Goal: Complete application form

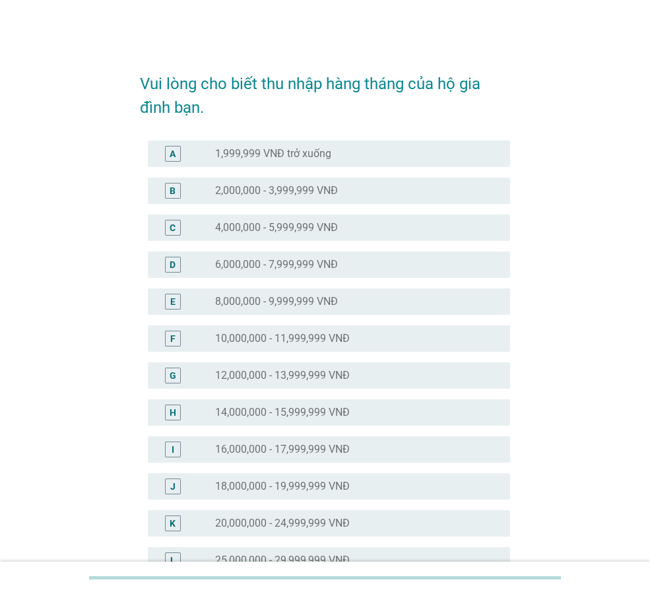
scroll to position [396, 0]
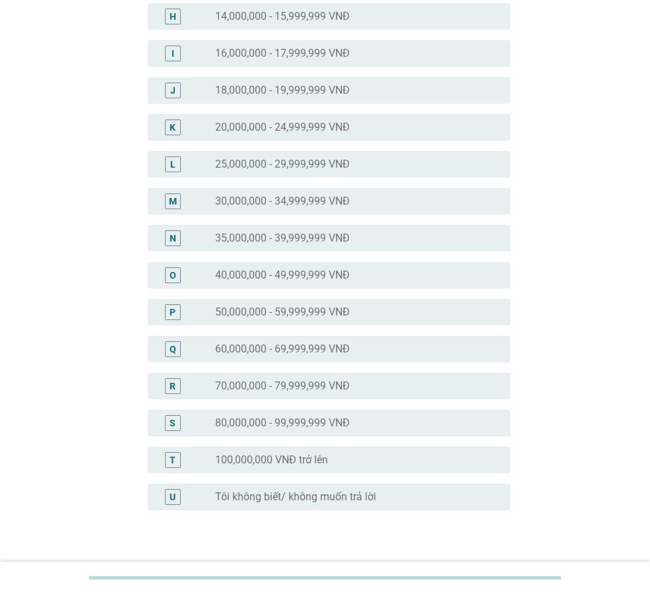
click at [286, 262] on div "O radio_button_unchecked 40,000,000 - 49,999,999 VNĐ" at bounding box center [329, 275] width 362 height 26
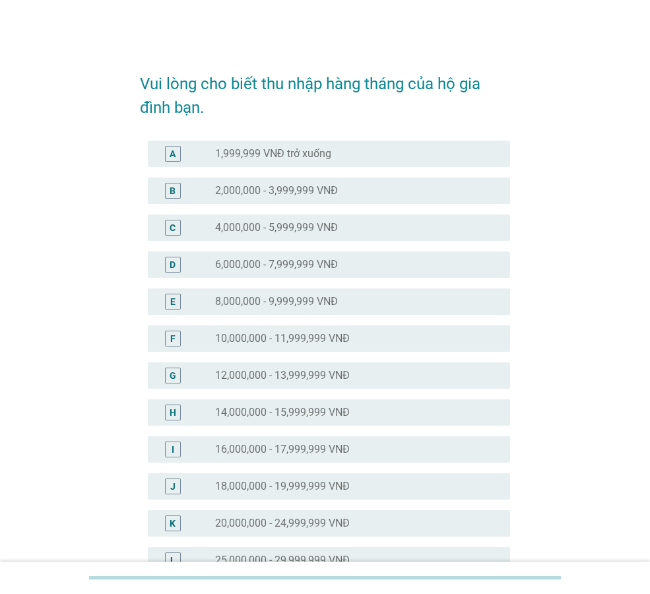
scroll to position [481, 0]
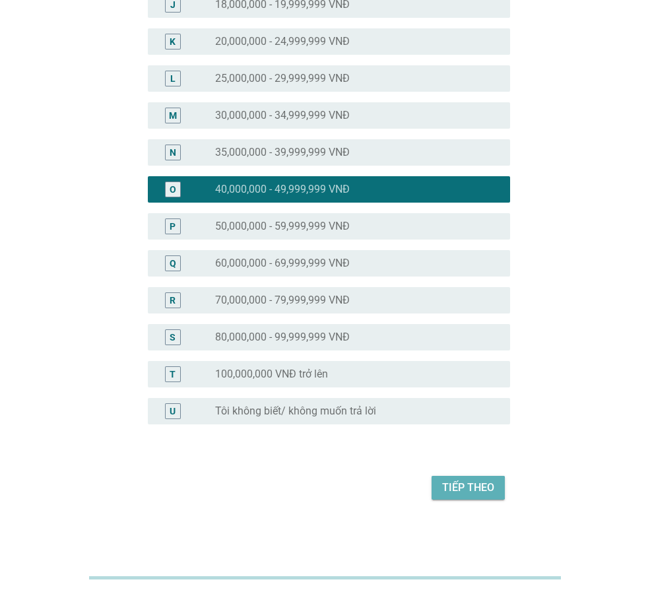
click at [458, 487] on div "Tiếp theo" at bounding box center [468, 487] width 52 height 16
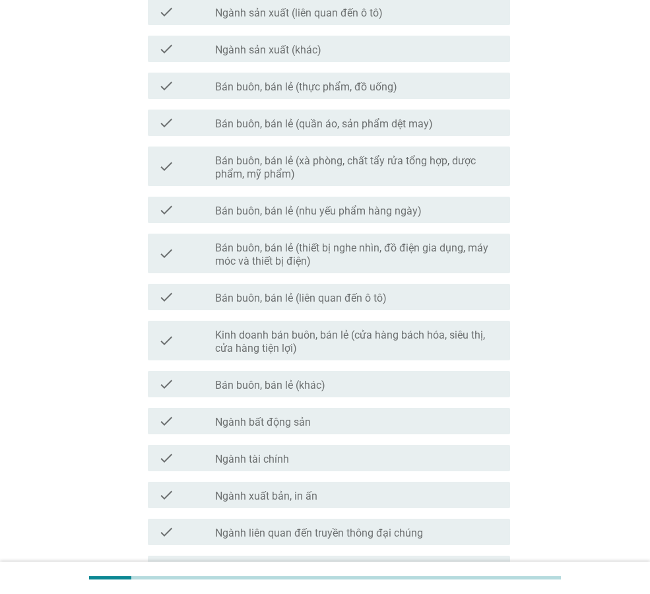
scroll to position [574, 0]
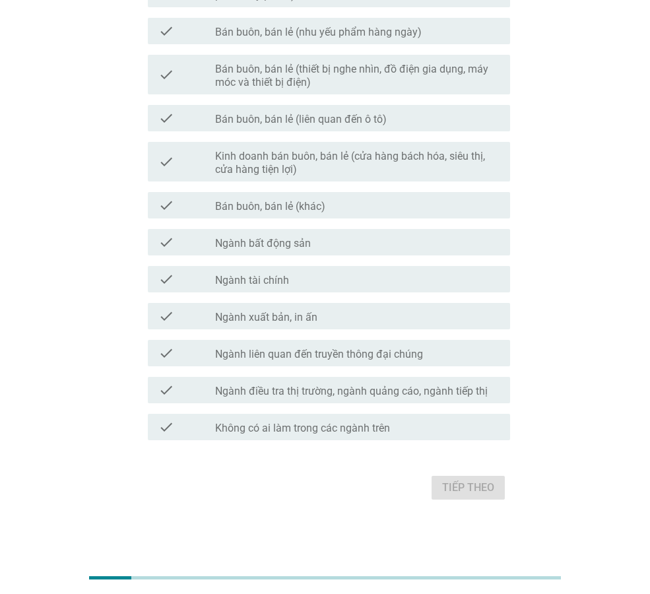
click at [364, 423] on label "Không có ai làm trong các ngành trên" at bounding box center [302, 427] width 175 height 13
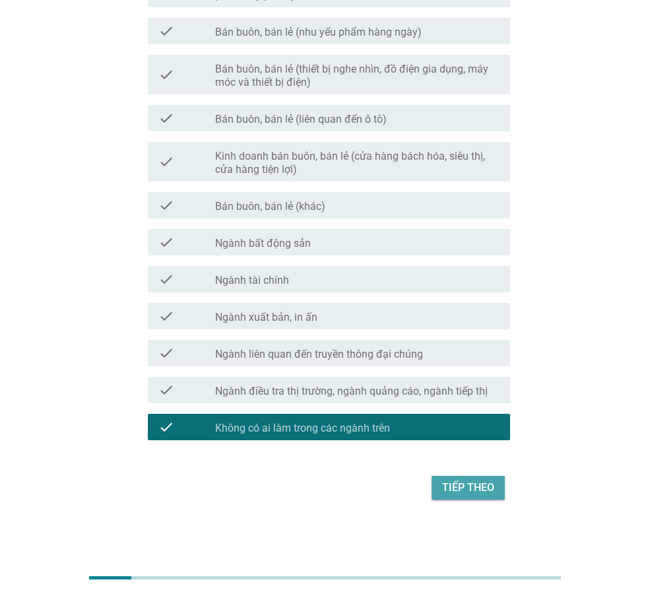
click at [485, 487] on div "Tiếp theo" at bounding box center [468, 487] width 52 height 16
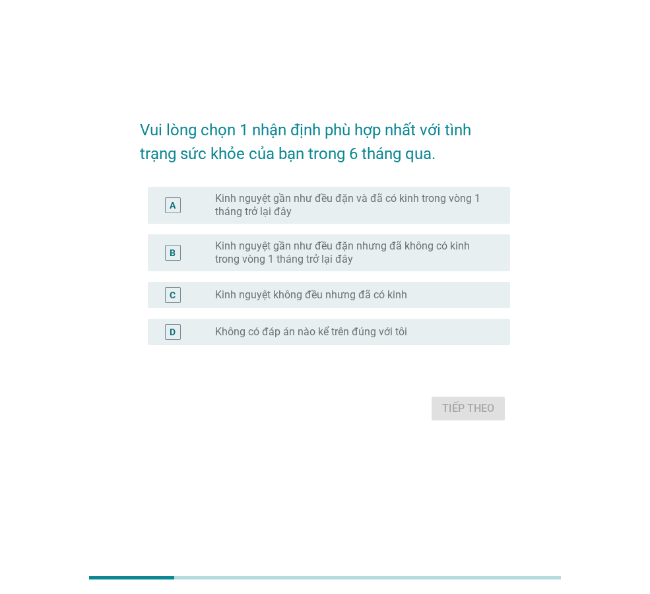
scroll to position [0, 0]
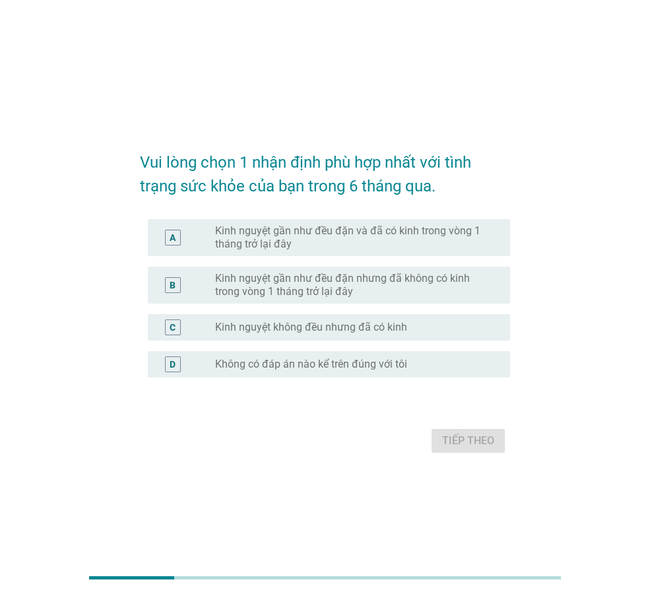
click at [348, 233] on label "Kinh nguyệt gần như đều đặn và đã có kinh trong vòng 1 tháng trở lại đây" at bounding box center [352, 237] width 274 height 26
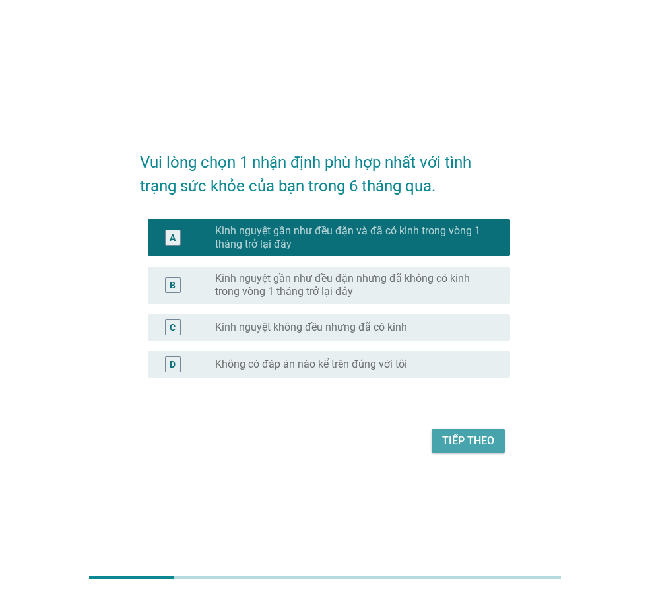
click at [468, 441] on div "Tiếp theo" at bounding box center [468, 441] width 52 height 16
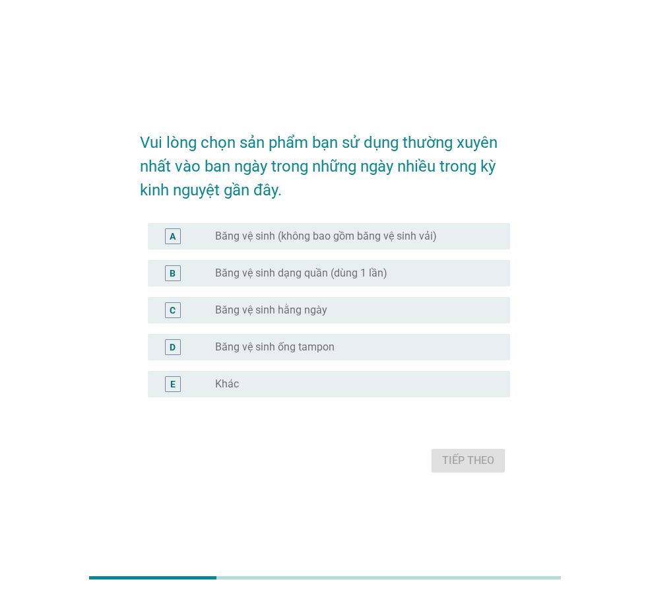
click at [233, 235] on label "Băng vệ sinh (không bao gồm băng vệ sinh vải)" at bounding box center [326, 236] width 222 height 13
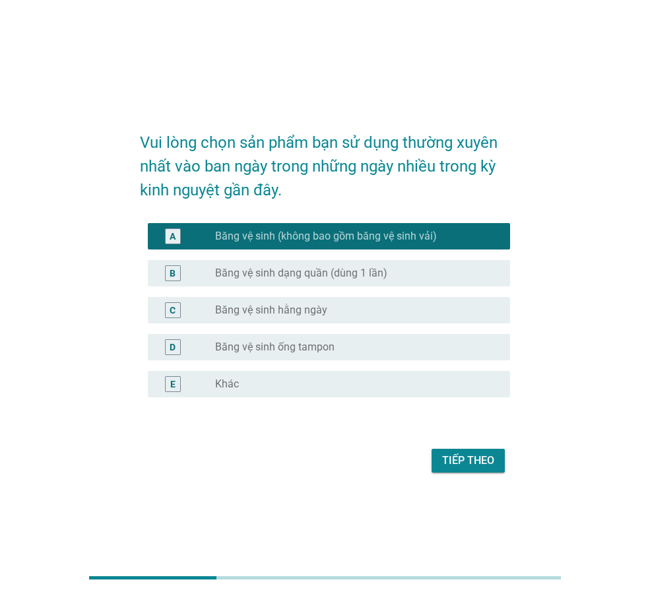
click at [293, 311] on label "Băng vệ sinh hằng ngày" at bounding box center [271, 309] width 112 height 13
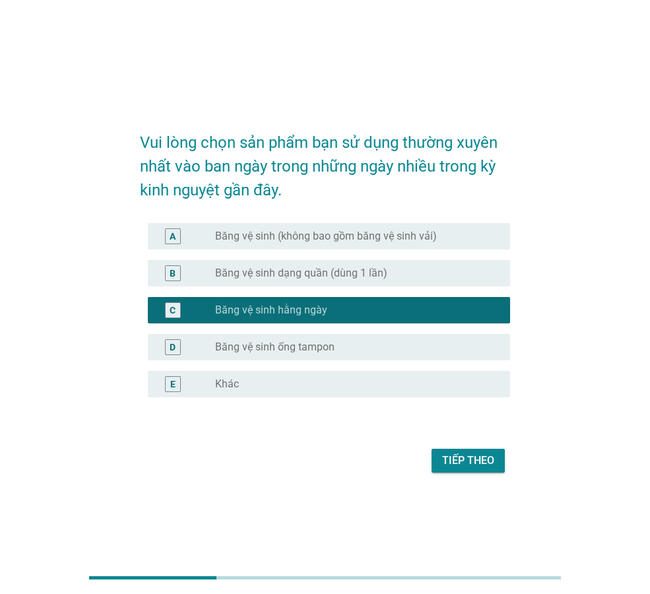
click at [271, 237] on label "Băng vệ sinh (không bao gồm băng vệ sinh vải)" at bounding box center [326, 236] width 222 height 13
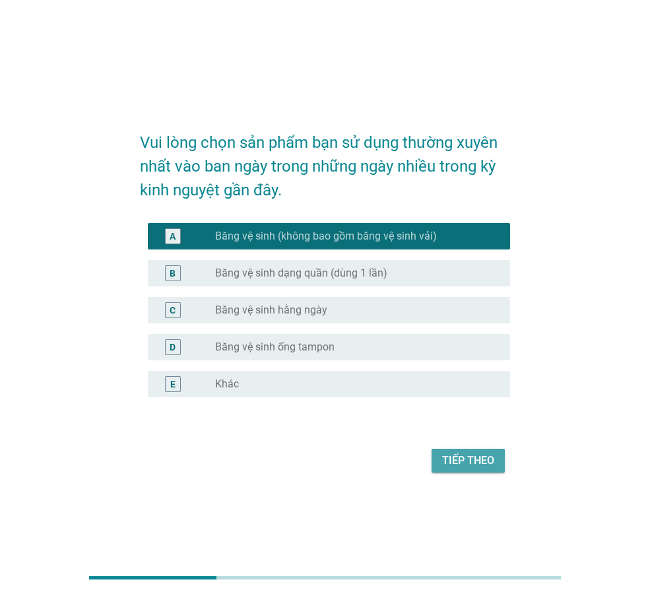
click at [470, 451] on button "Tiếp theo" at bounding box center [467, 460] width 73 height 24
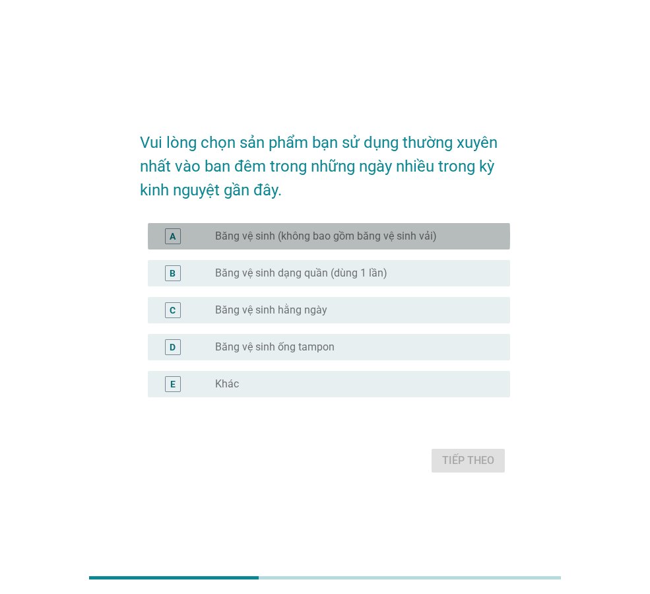
click at [243, 231] on label "Băng vệ sinh (không bao gồm băng vệ sinh vải)" at bounding box center [326, 236] width 222 height 13
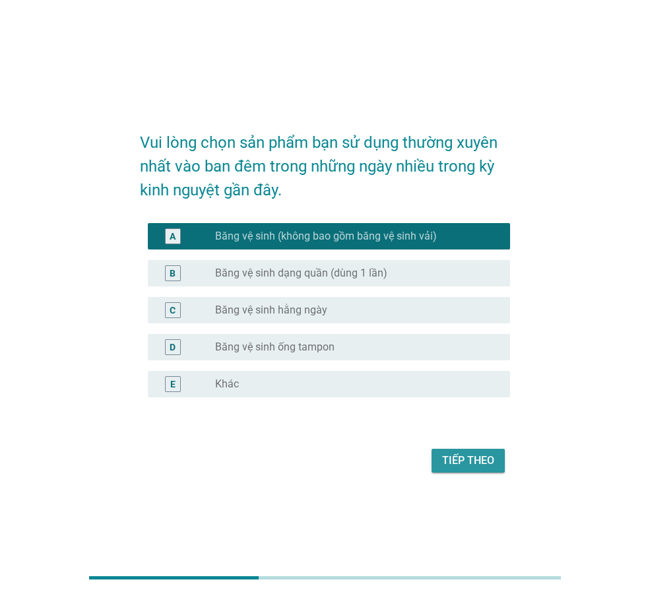
click at [466, 460] on div "Tiếp theo" at bounding box center [468, 460] width 52 height 16
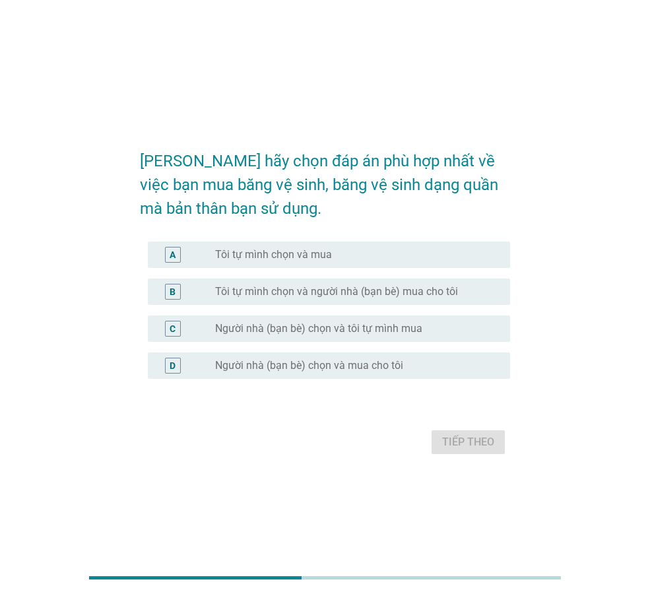
drag, startPoint x: 308, startPoint y: 250, endPoint x: 330, endPoint y: 243, distance: 22.9
click at [306, 249] on label "Tôi tự mình chọn và mua" at bounding box center [273, 254] width 117 height 13
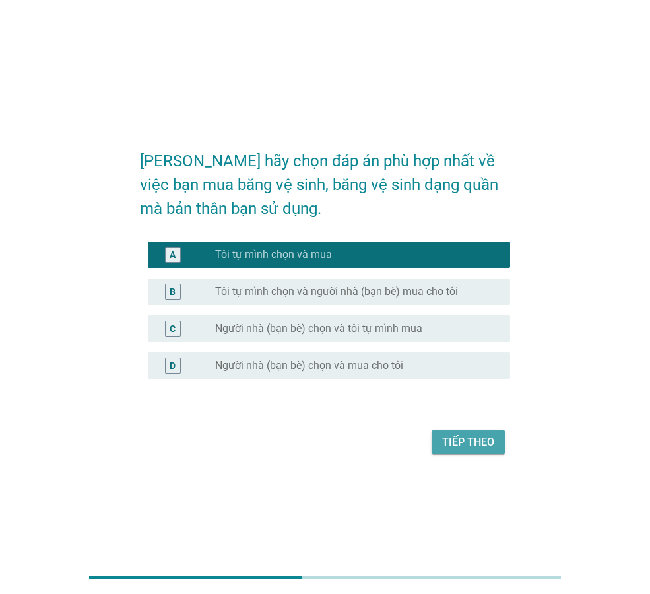
drag, startPoint x: 466, startPoint y: 435, endPoint x: 501, endPoint y: 408, distance: 44.6
click at [465, 434] on div "Tiếp theo" at bounding box center [468, 442] width 52 height 16
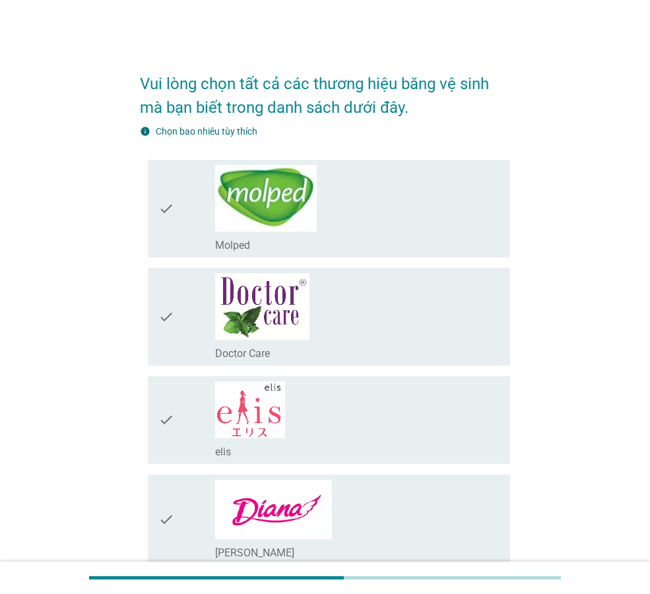
click at [185, 297] on div "check" at bounding box center [186, 316] width 57 height 87
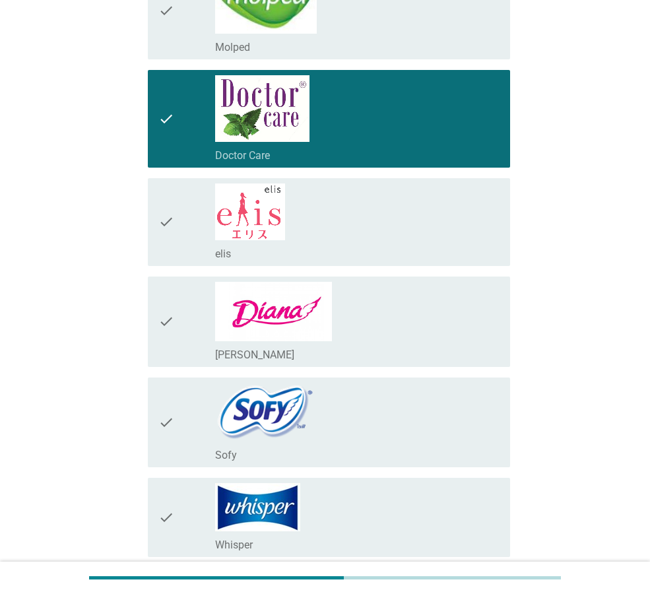
scroll to position [330, 0]
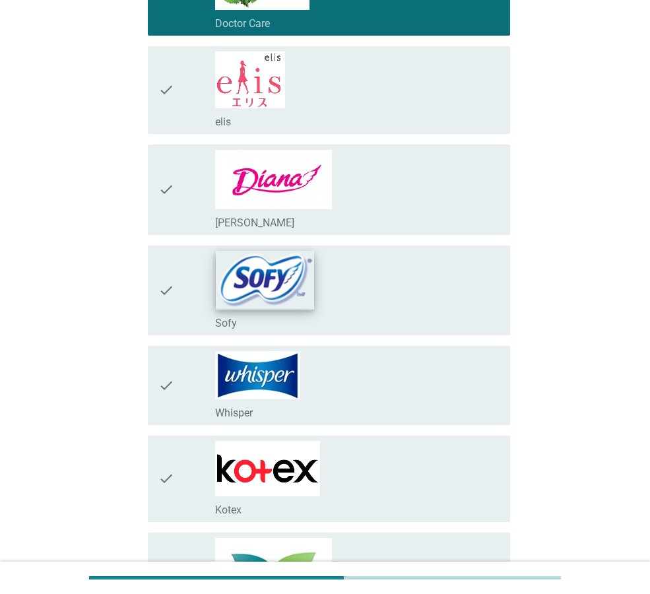
click at [277, 270] on img at bounding box center [265, 280] width 98 height 58
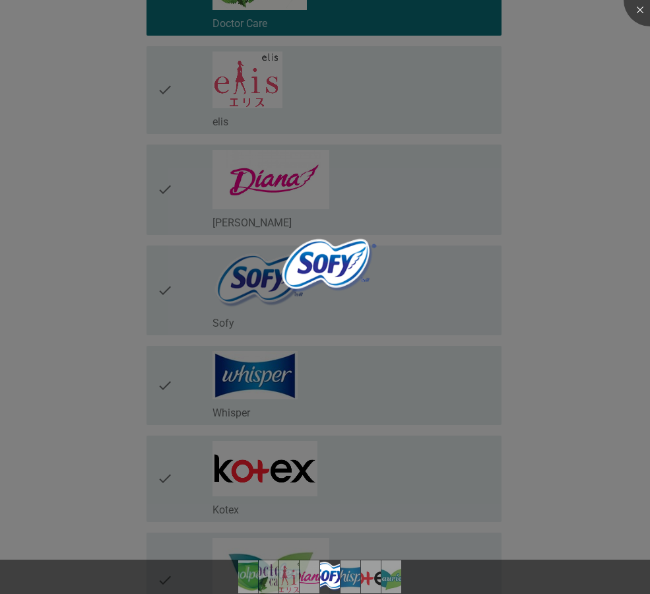
click at [563, 303] on div at bounding box center [325, 297] width 650 height 594
click at [635, 15] on div at bounding box center [649, 0] width 53 height 53
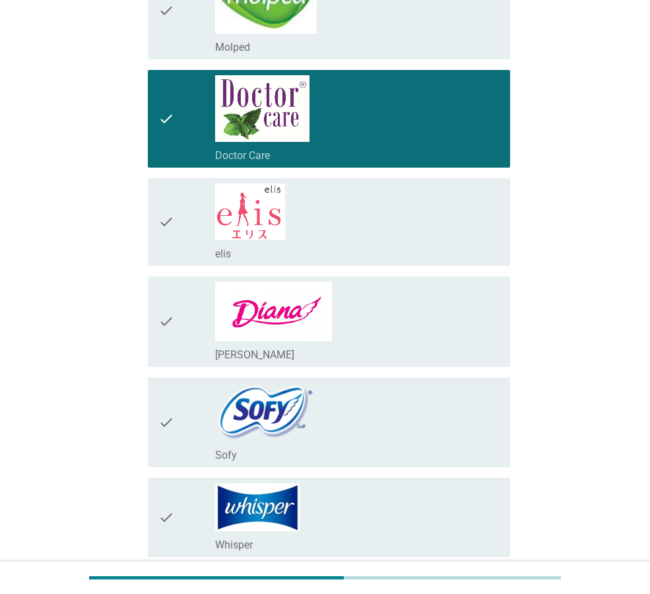
scroll to position [396, 0]
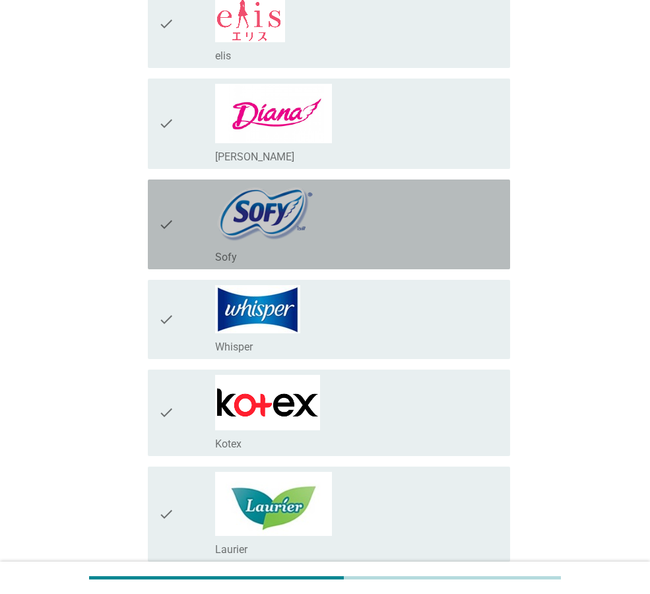
click at [159, 223] on icon "check" at bounding box center [166, 224] width 16 height 79
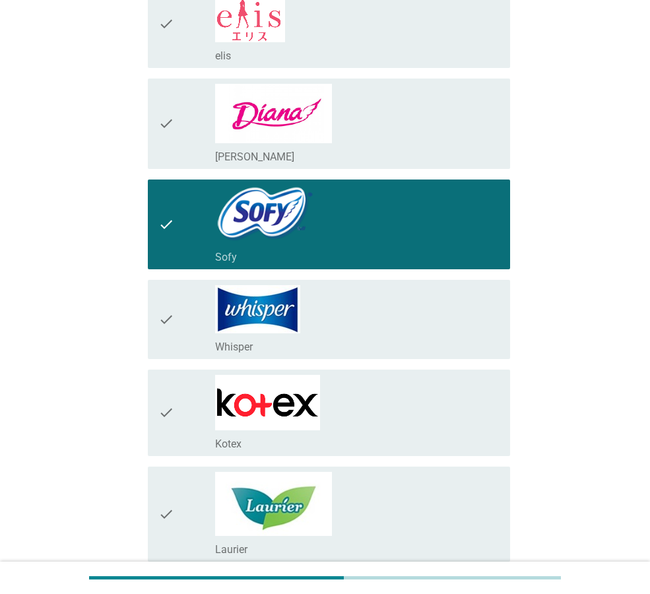
click at [158, 408] on div "check check_box_outline_blank Kotex" at bounding box center [329, 412] width 362 height 86
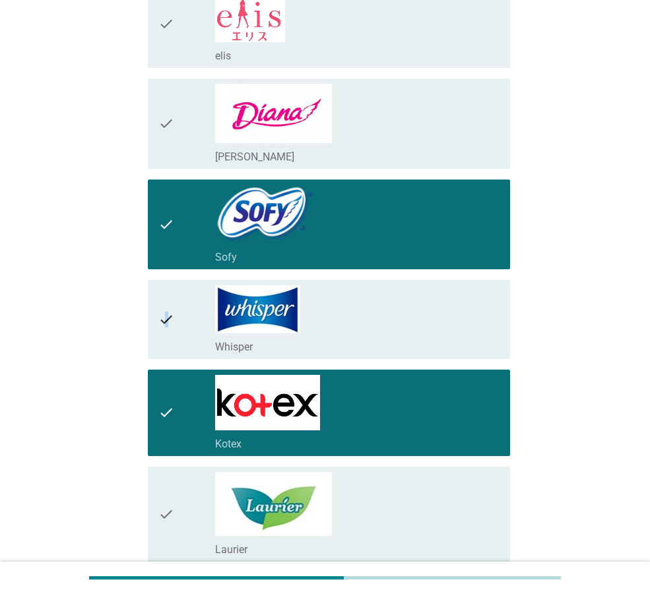
click at [166, 323] on icon "check" at bounding box center [166, 319] width 16 height 69
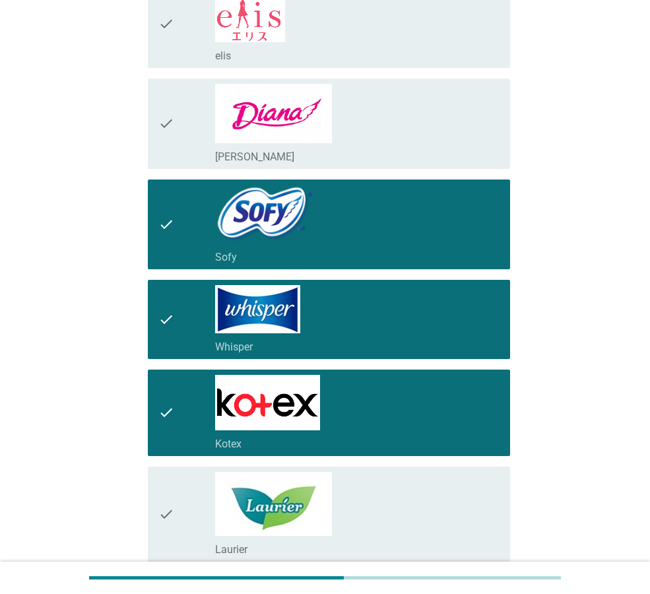
click at [171, 512] on icon "check" at bounding box center [166, 514] width 16 height 84
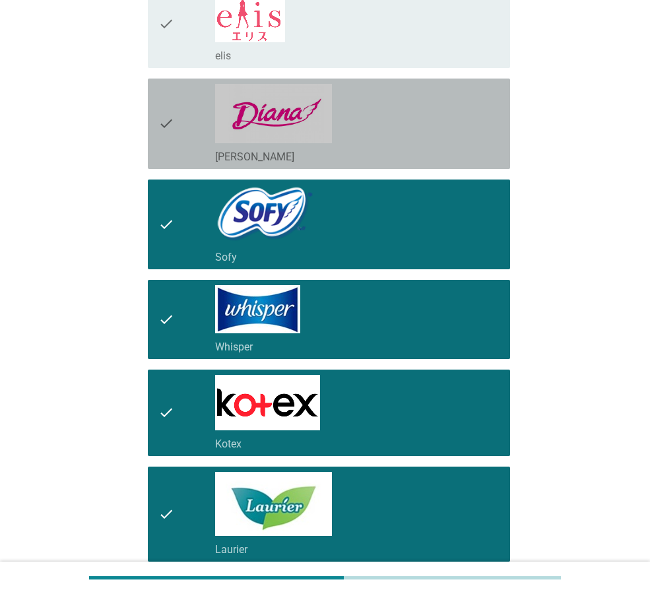
click at [162, 127] on icon "check" at bounding box center [166, 124] width 16 height 80
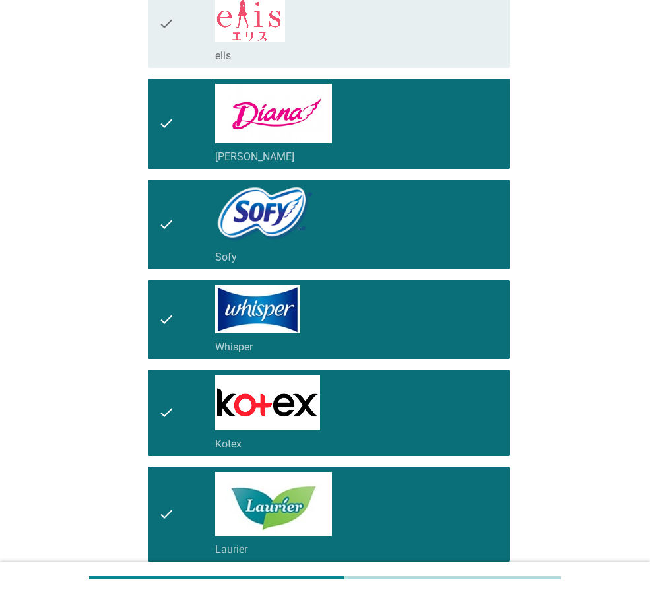
scroll to position [554, 0]
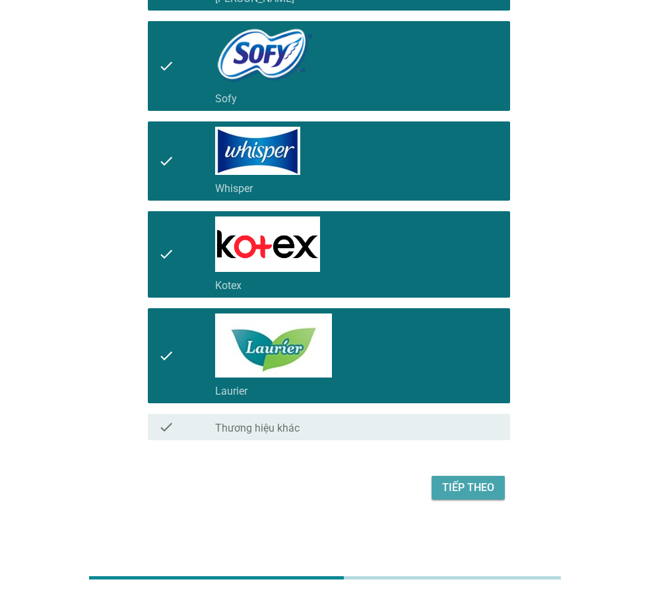
click at [468, 478] on button "Tiếp theo" at bounding box center [467, 488] width 73 height 24
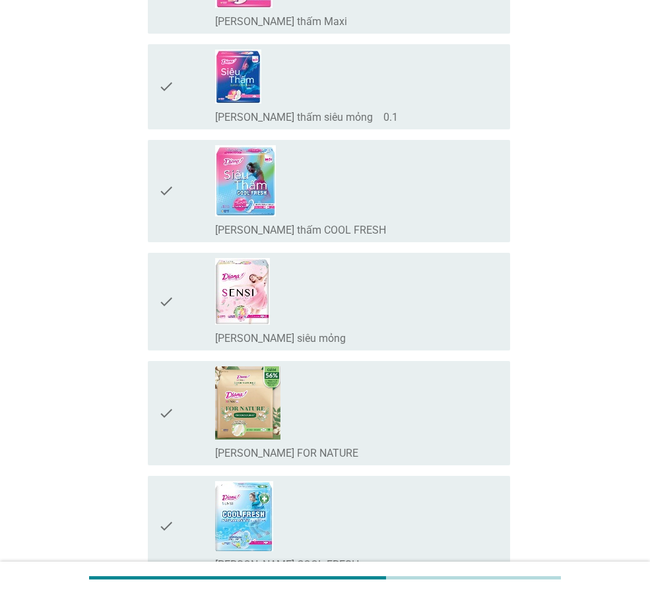
scroll to position [528, 0]
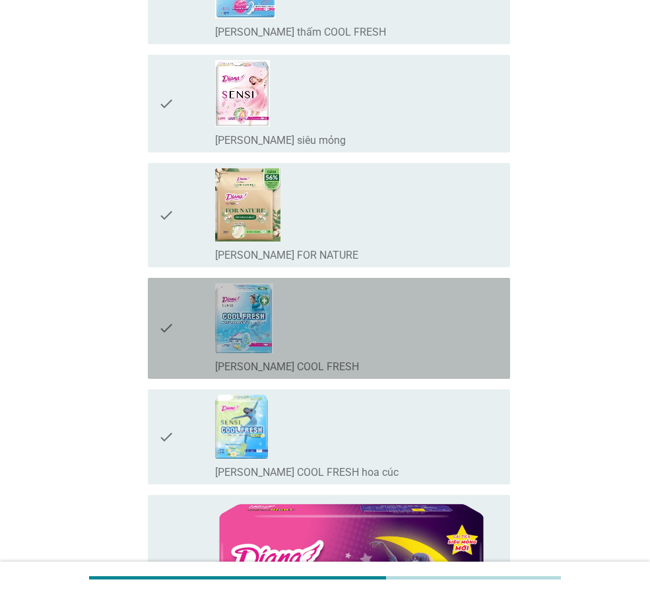
click at [165, 324] on icon "check" at bounding box center [166, 328] width 16 height 90
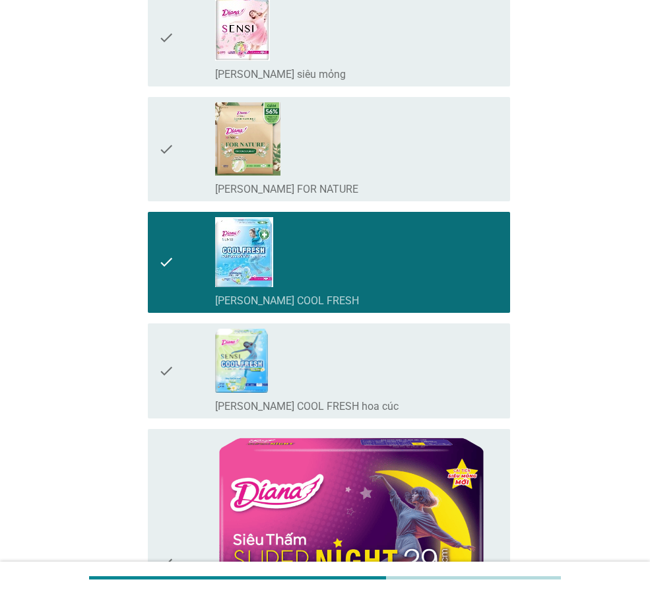
scroll to position [791, 0]
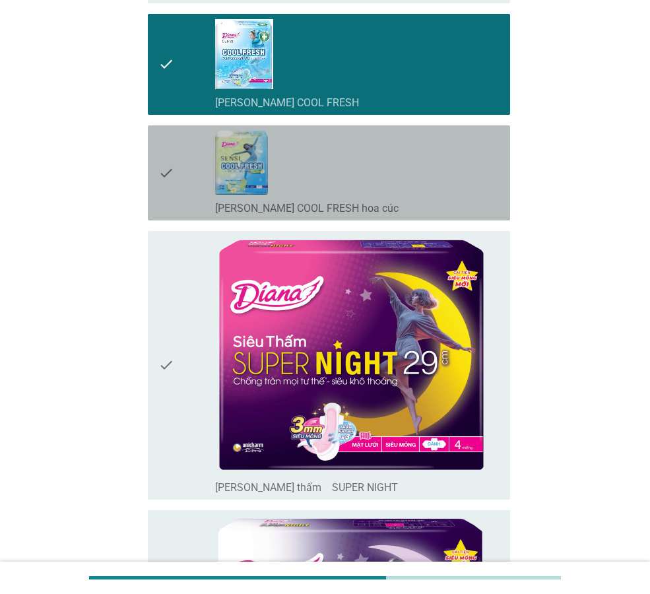
click at [162, 168] on icon "check" at bounding box center [166, 173] width 16 height 84
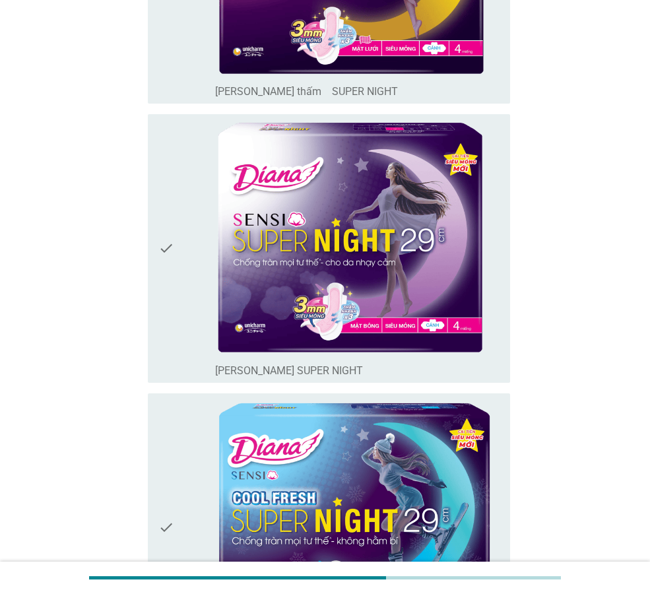
scroll to position [1451, 0]
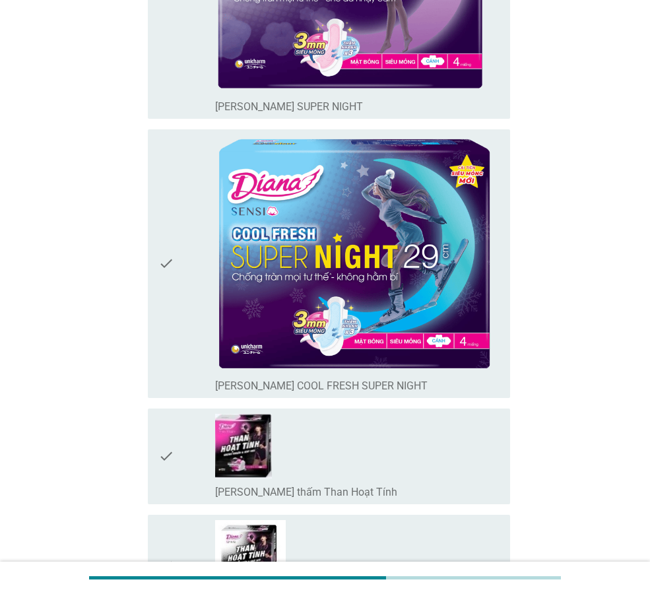
click at [171, 257] on icon "check" at bounding box center [166, 264] width 16 height 258
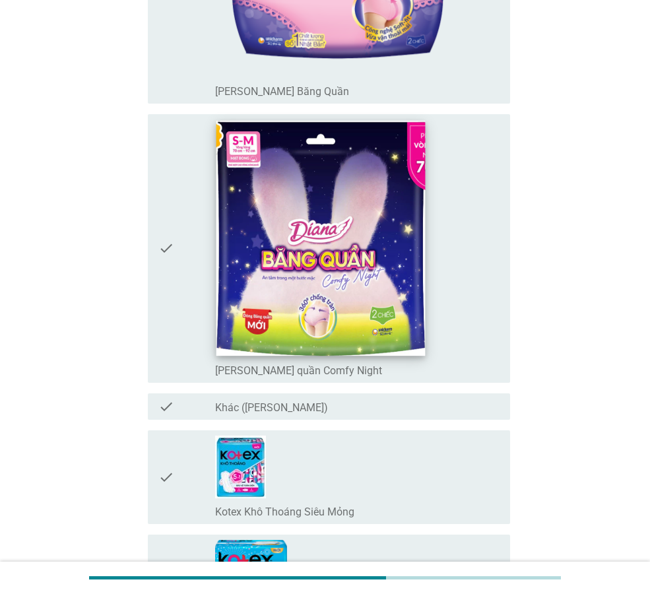
scroll to position [2572, 0]
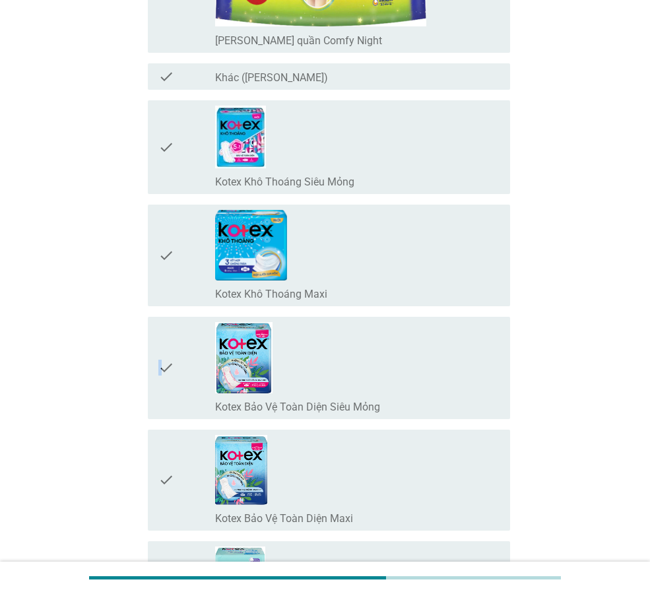
click at [158, 370] on icon "check" at bounding box center [166, 368] width 16 height 92
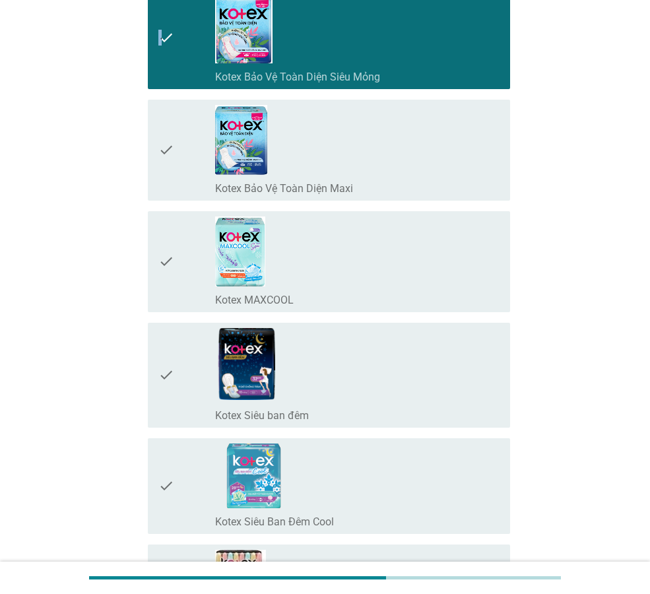
scroll to position [2836, 0]
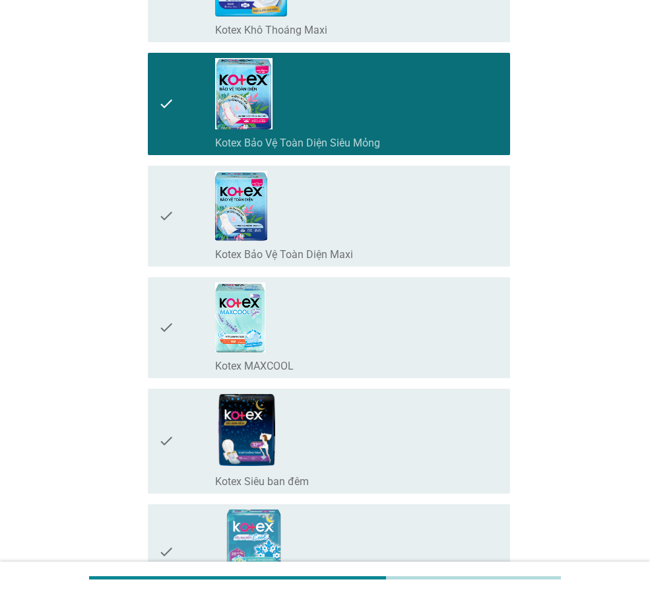
click at [164, 95] on icon "check" at bounding box center [166, 104] width 16 height 92
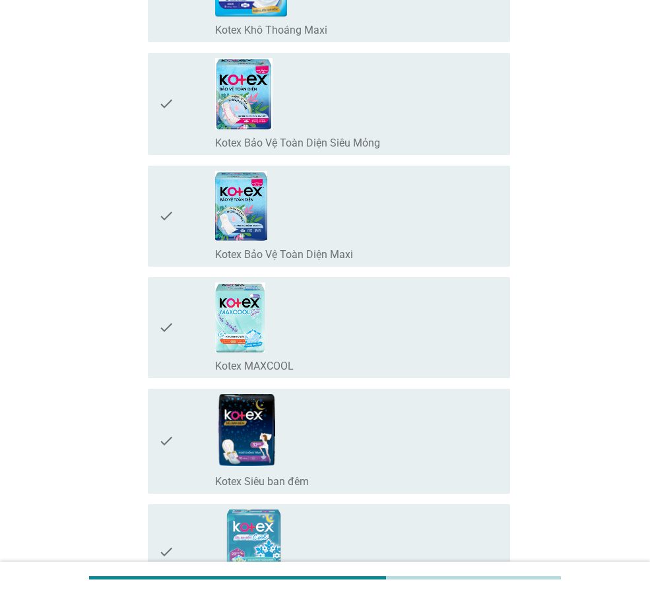
click at [286, 214] on div "check_box_outline_blank Kotex Bảo Vệ Toàn Diện Maxi" at bounding box center [357, 216] width 284 height 90
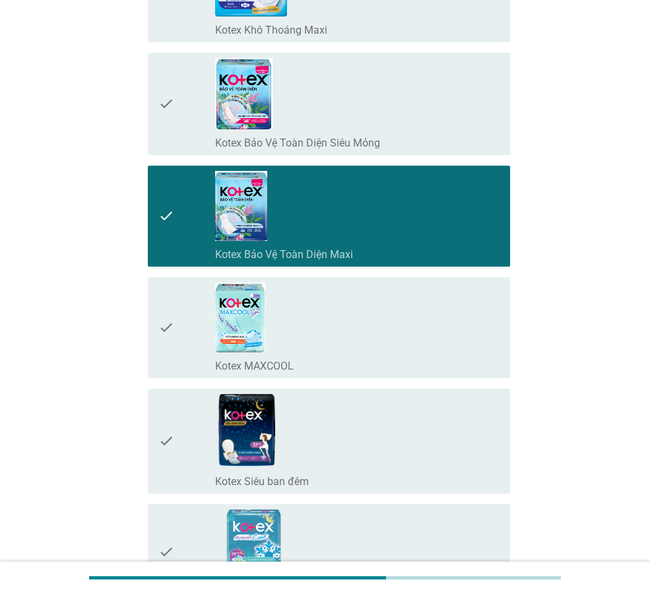
click at [286, 213] on div "check_box_outline_blank Kotex Bảo Vệ Toàn Diện Maxi" at bounding box center [357, 216] width 284 height 90
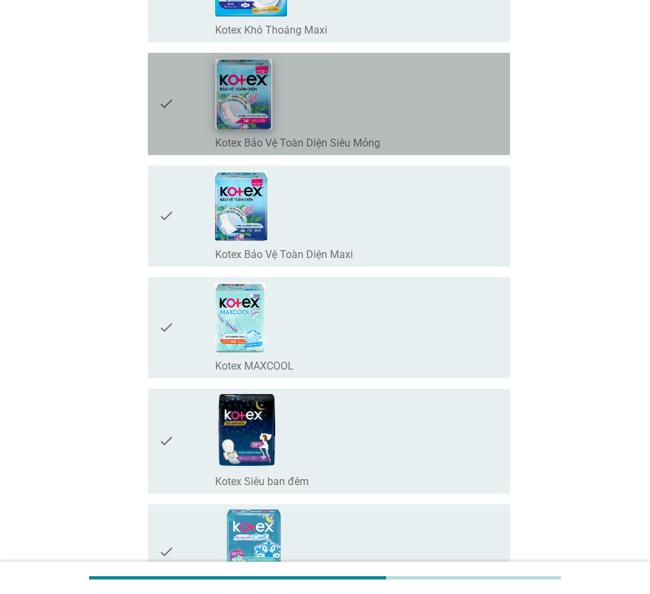
click at [253, 83] on img at bounding box center [244, 93] width 57 height 71
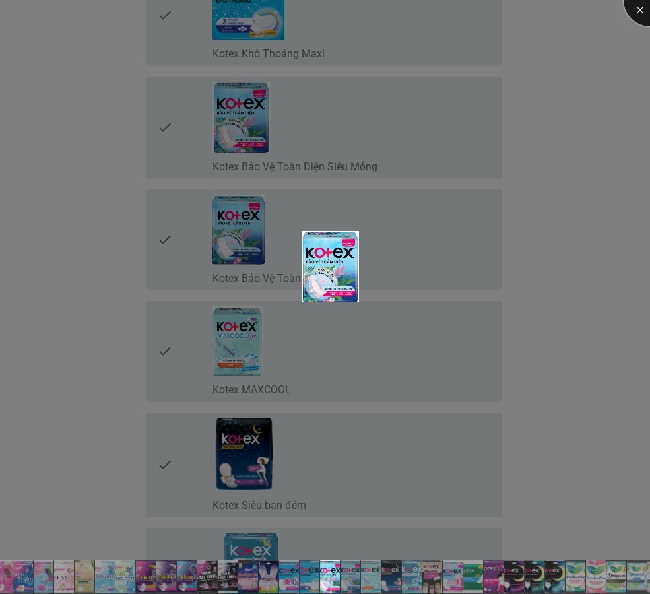
drag, startPoint x: 636, startPoint y: 7, endPoint x: 618, endPoint y: 29, distance: 29.0
click at [636, 7] on div at bounding box center [649, 0] width 53 height 53
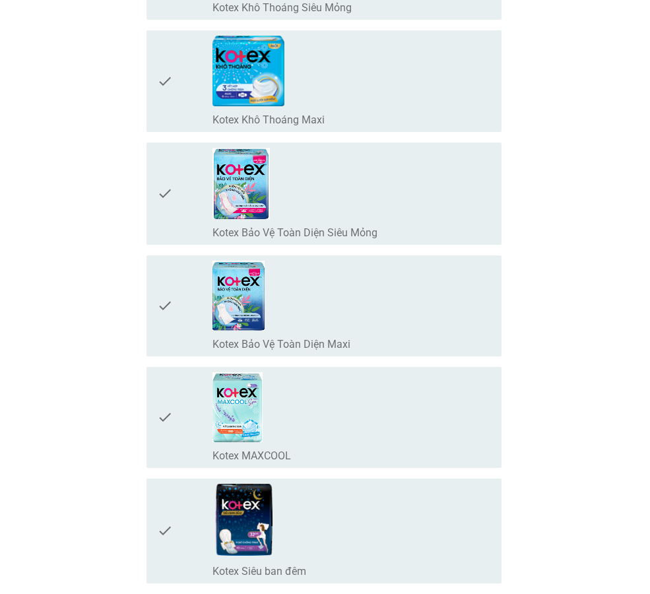
scroll to position [2506, 0]
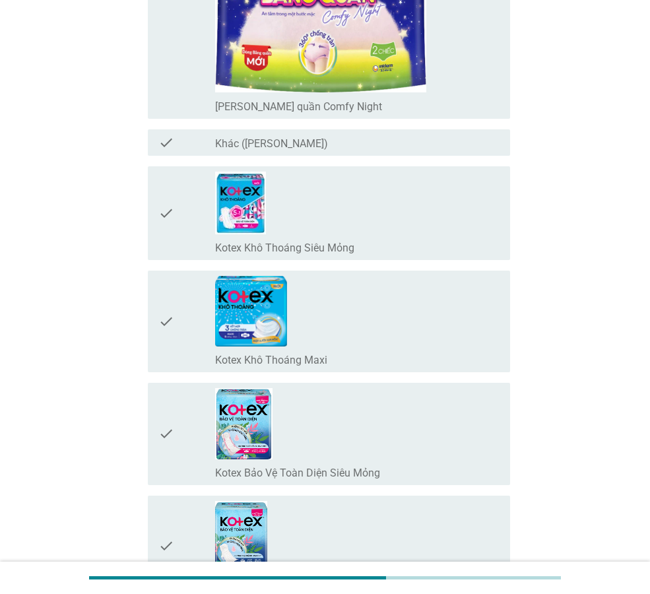
click at [168, 216] on icon "check" at bounding box center [166, 212] width 16 height 83
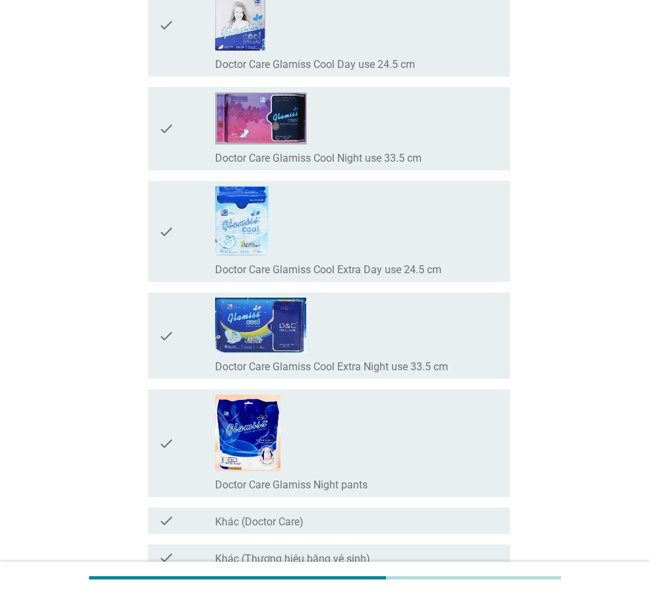
scroll to position [12058, 0]
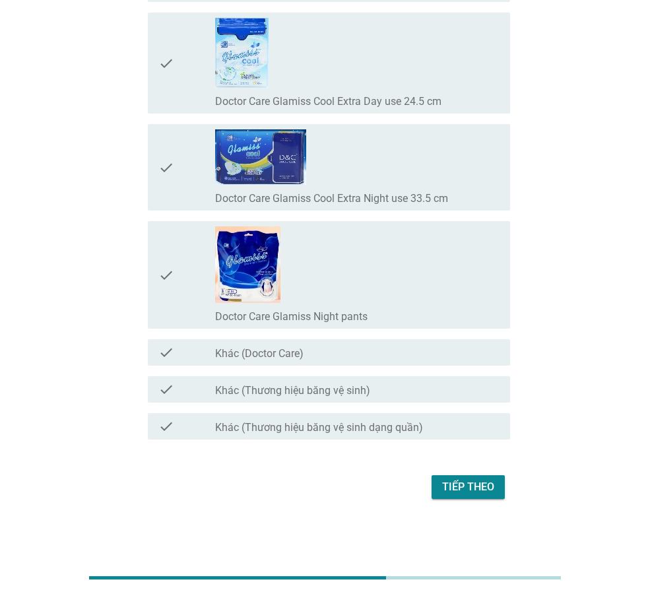
click at [457, 485] on div "Tiếp theo" at bounding box center [468, 487] width 52 height 16
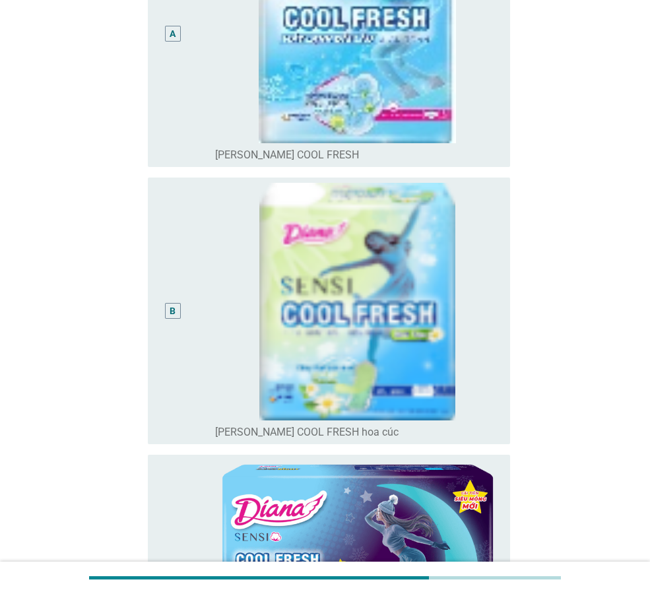
scroll to position [66, 0]
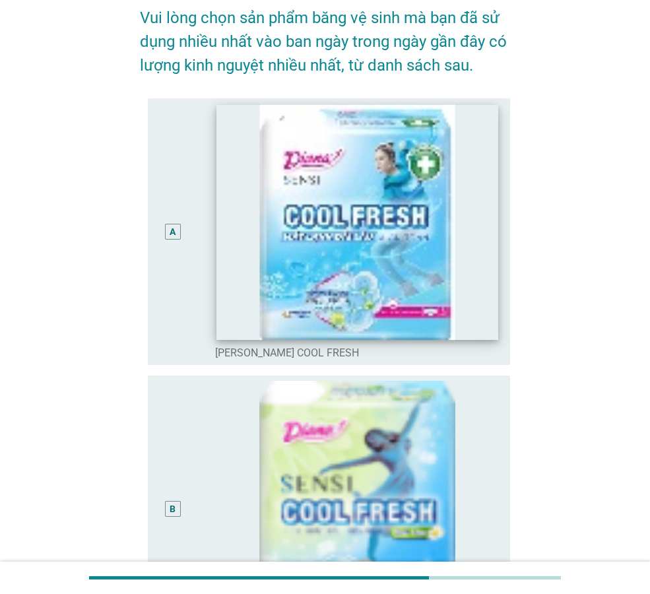
click at [233, 250] on img at bounding box center [356, 221] width 281 height 235
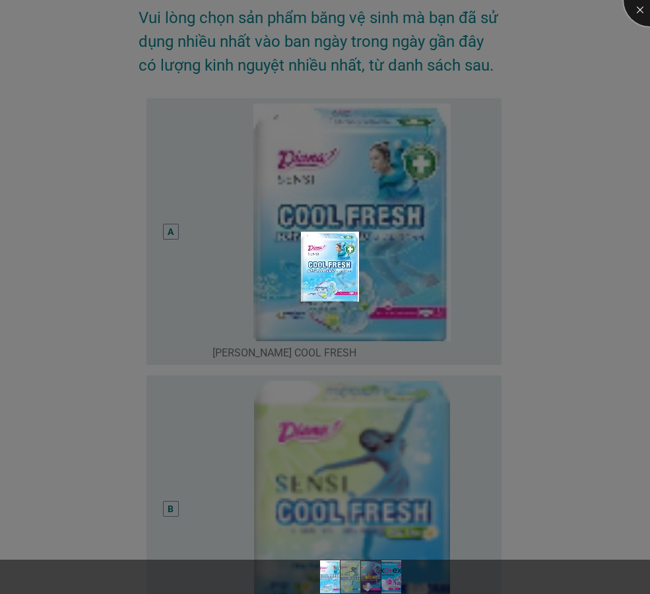
click at [639, 0] on div at bounding box center [649, 0] width 53 height 53
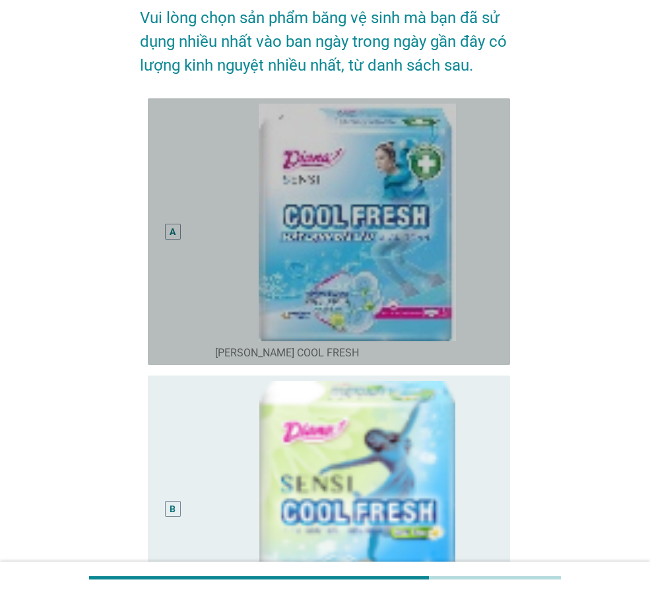
click at [166, 224] on div "A" at bounding box center [173, 232] width 16 height 16
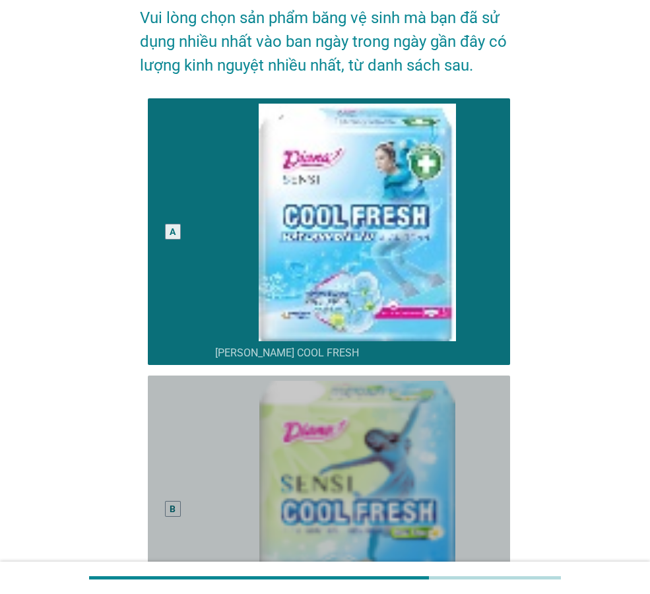
drag, startPoint x: 173, startPoint y: 506, endPoint x: 173, endPoint y: 495, distance: 10.6
click at [173, 507] on div "B" at bounding box center [172, 508] width 6 height 14
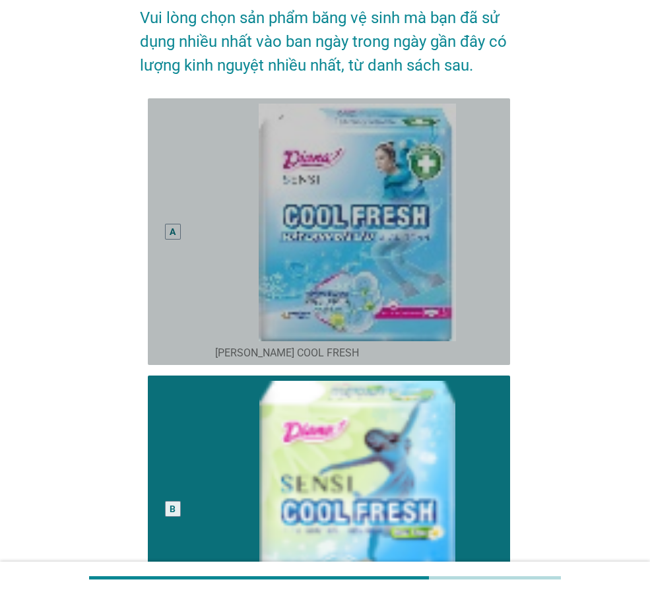
click at [175, 230] on div "A" at bounding box center [173, 232] width 16 height 16
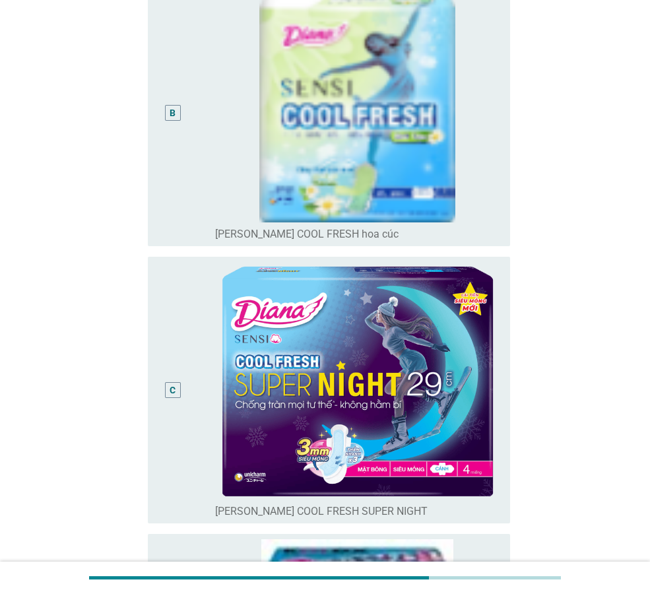
scroll to position [838, 0]
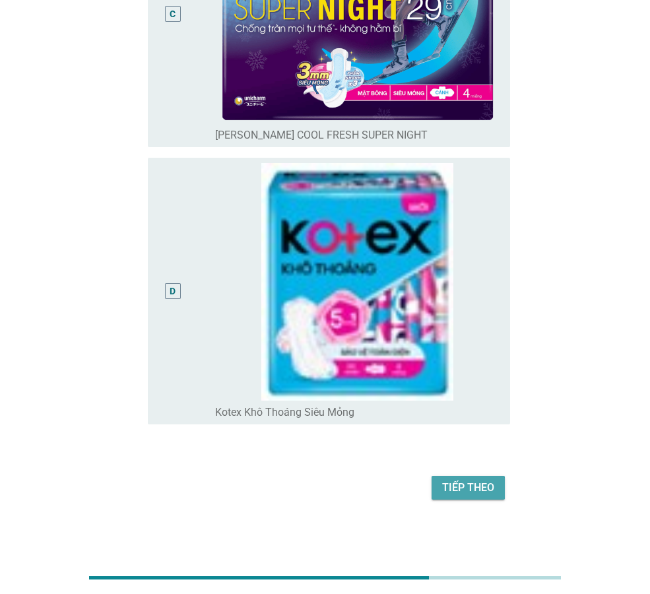
click at [456, 485] on div "Tiếp theo" at bounding box center [468, 487] width 52 height 16
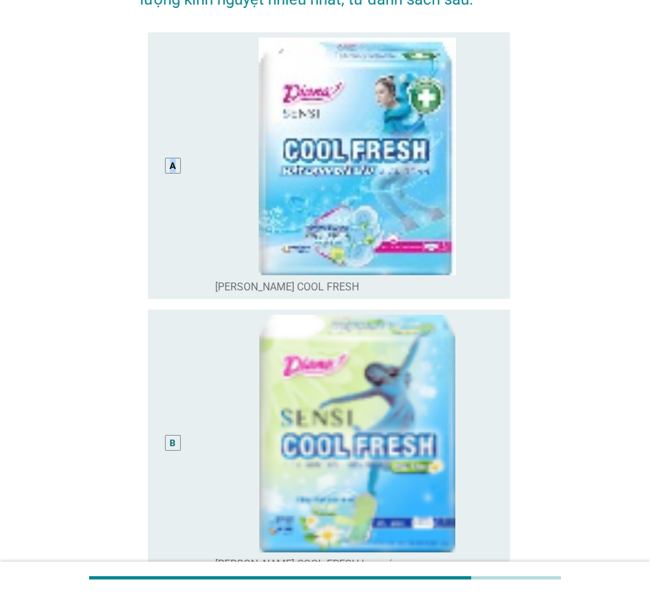
scroll to position [528, 0]
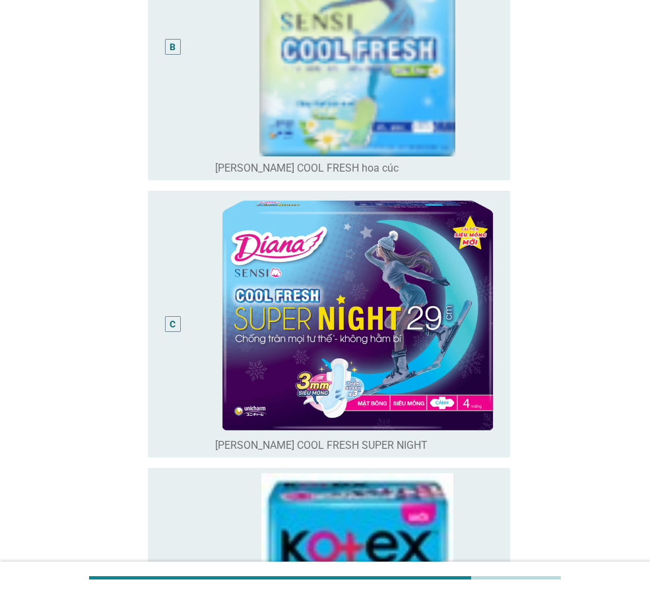
click at [174, 324] on div "C" at bounding box center [172, 324] width 6 height 14
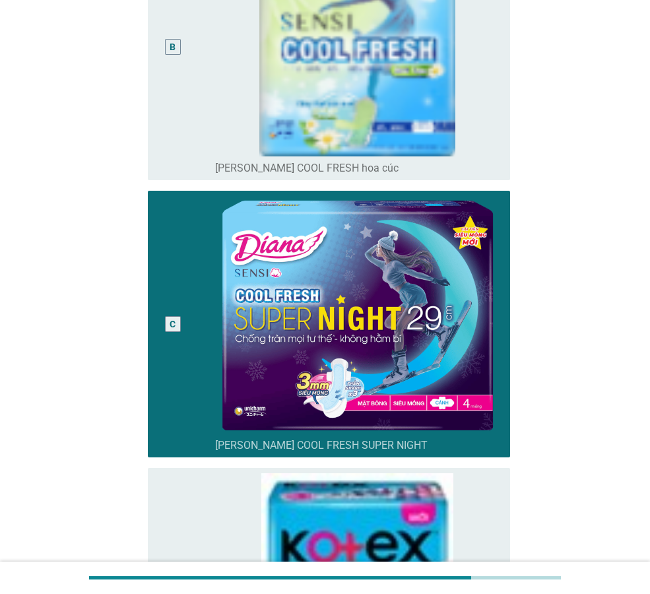
scroll to position [875, 0]
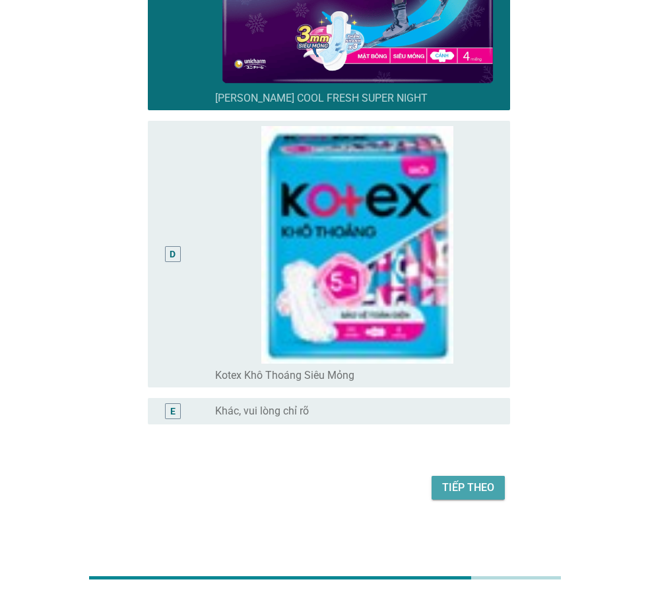
click at [445, 481] on div "Tiếp theo" at bounding box center [468, 487] width 52 height 16
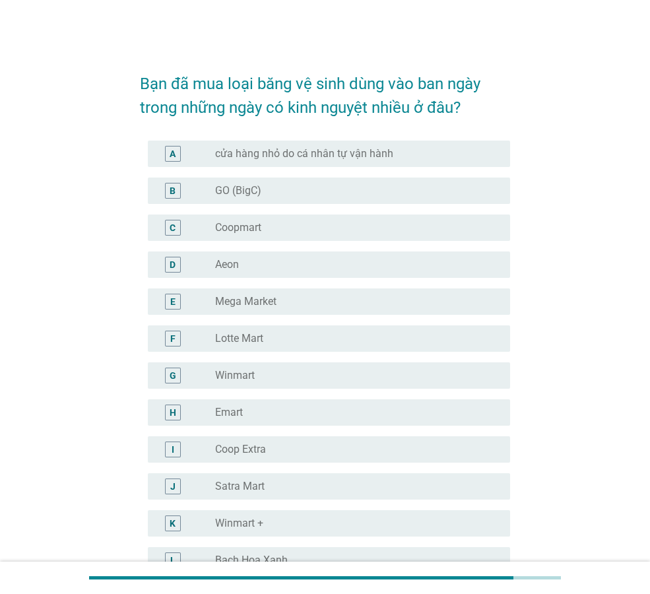
click at [233, 379] on label "Winmart" at bounding box center [235, 375] width 40 height 13
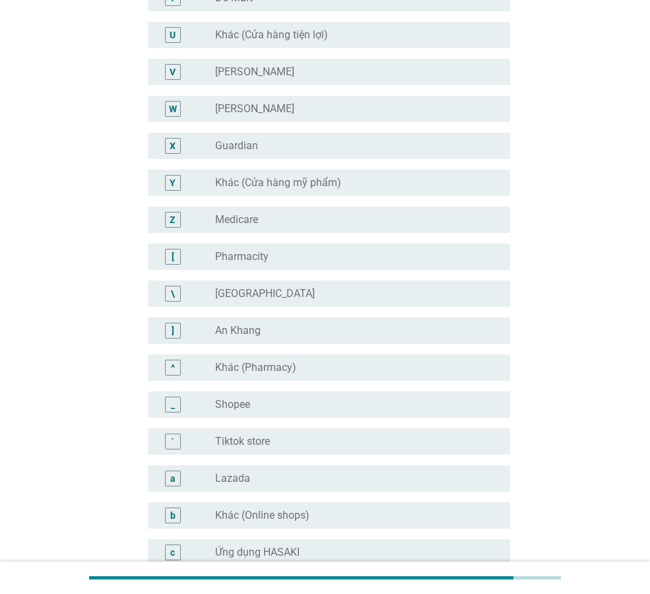
scroll to position [1183, 0]
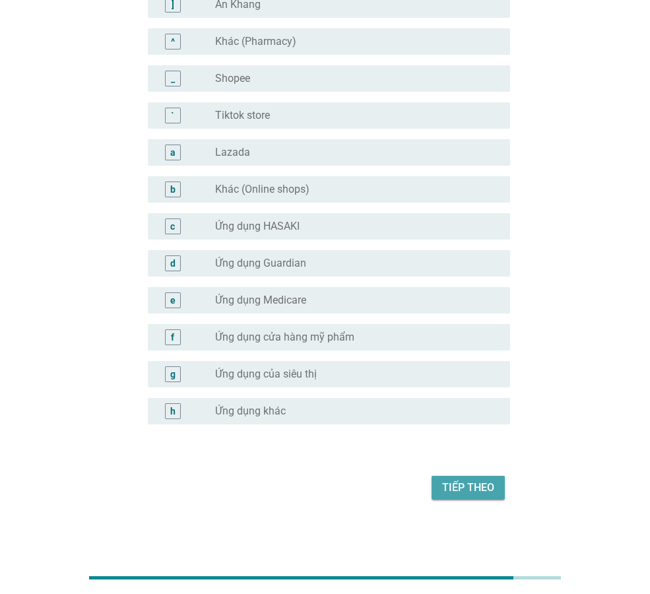
click at [443, 491] on div "Tiếp theo" at bounding box center [468, 487] width 52 height 16
